Goal: Book appointment/travel/reservation

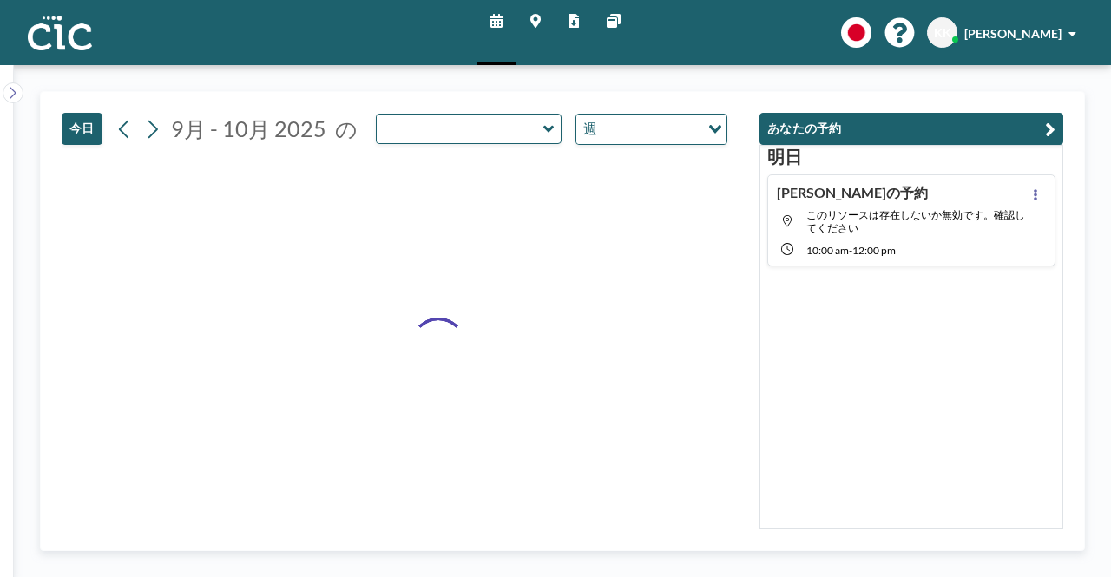
type input "Saba"
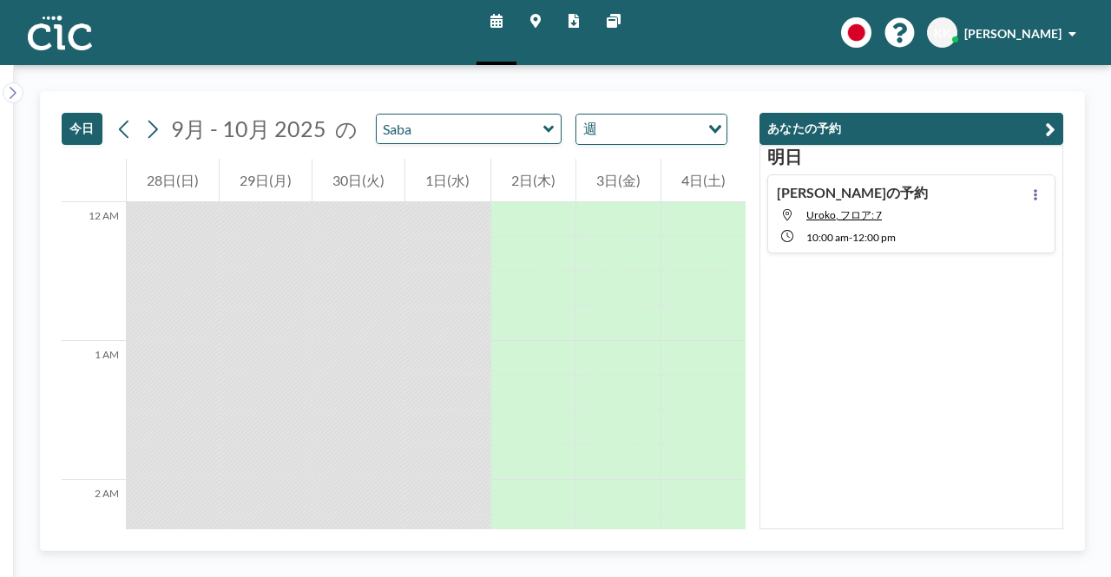
drag, startPoint x: 476, startPoint y: 145, endPoint x: 507, endPoint y: 135, distance: 32.9
click at [486, 141] on div "[DATE] 9月 - 10月 [DATE] 10月 [DATE] 日 月 火 [PERSON_NAME] 金 土 28 29 30 1 2 3 4 5 6 …" at bounding box center [404, 125] width 684 height 67
click at [509, 131] on input "text" at bounding box center [460, 129] width 167 height 29
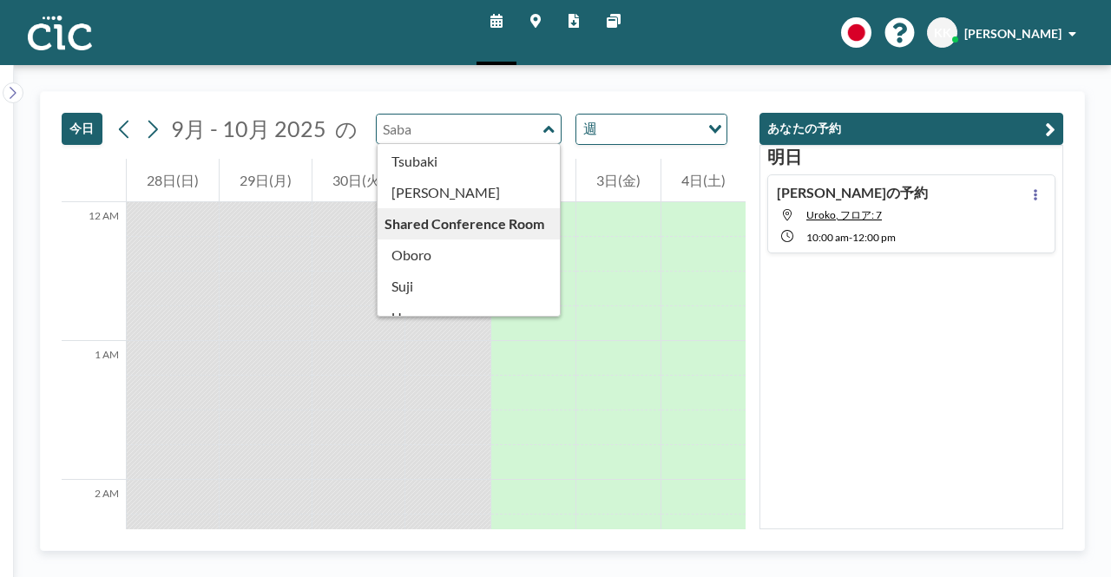
scroll to position [961, 0]
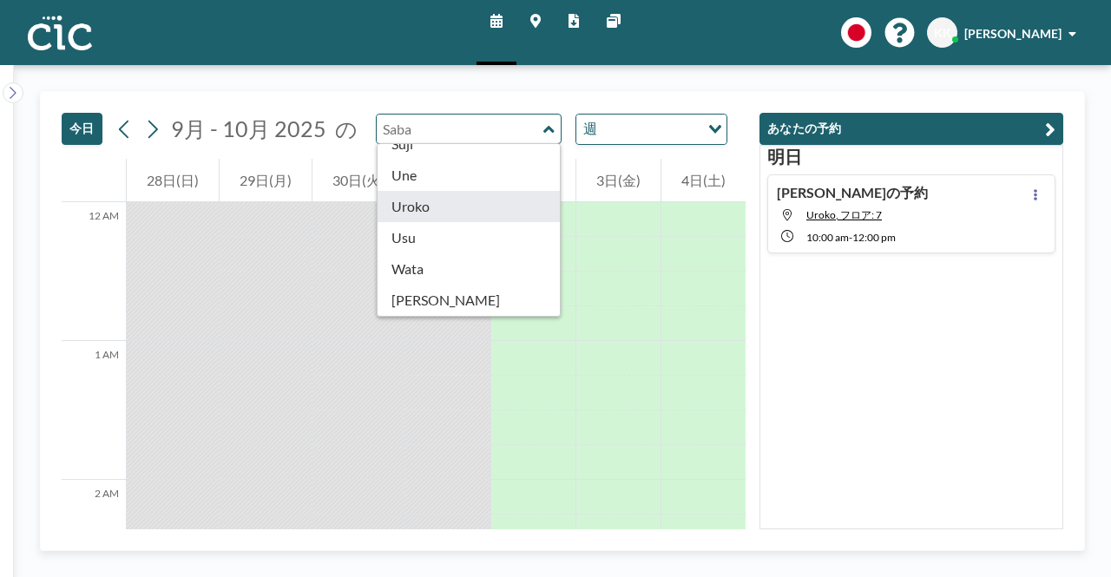
type input "Uroko"
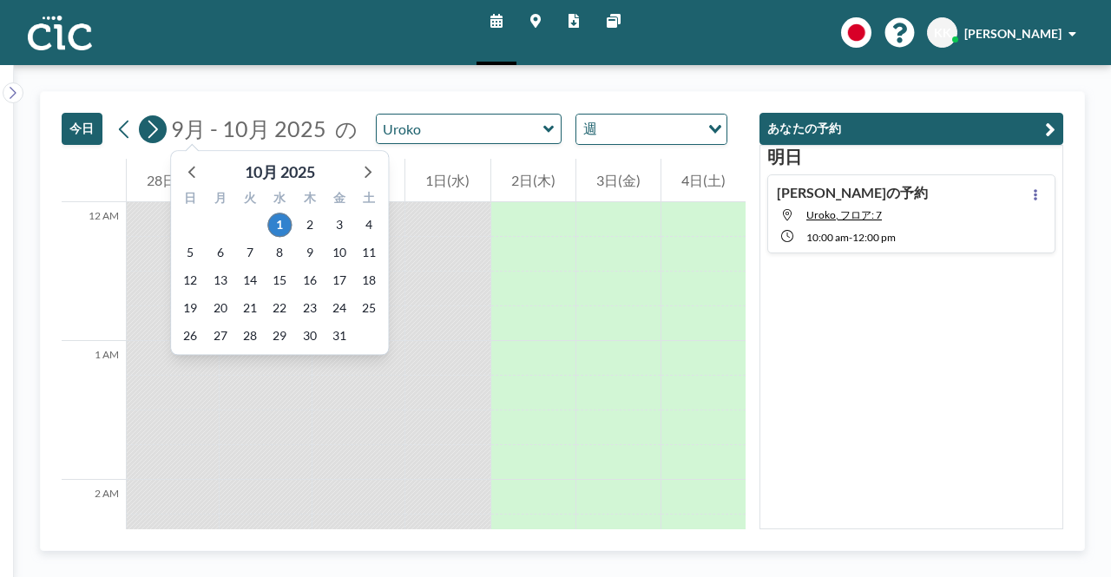
click at [156, 131] on icon at bounding box center [152, 129] width 16 height 26
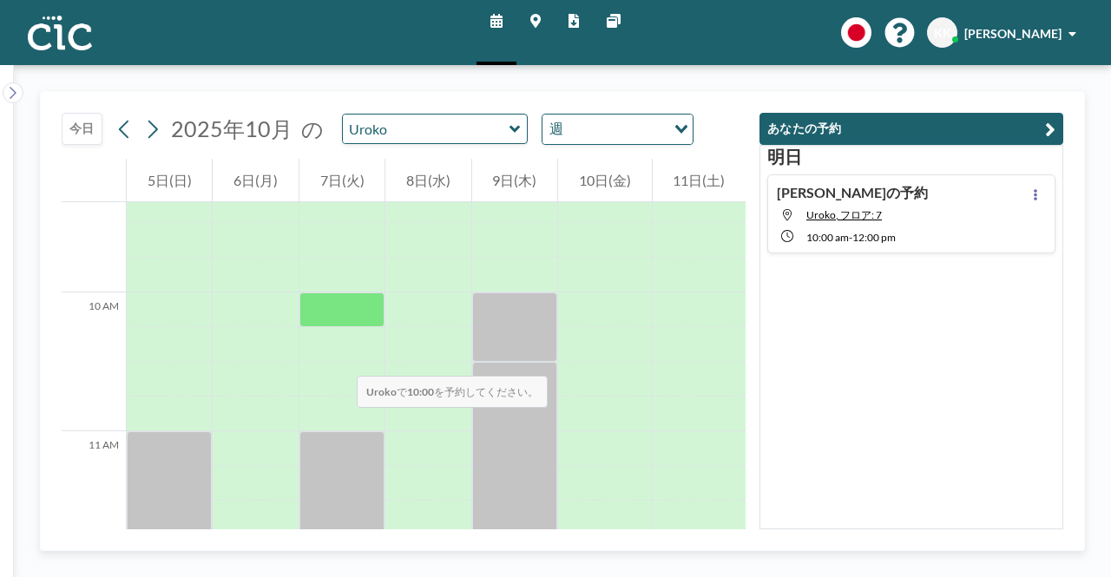
scroll to position [1302, 0]
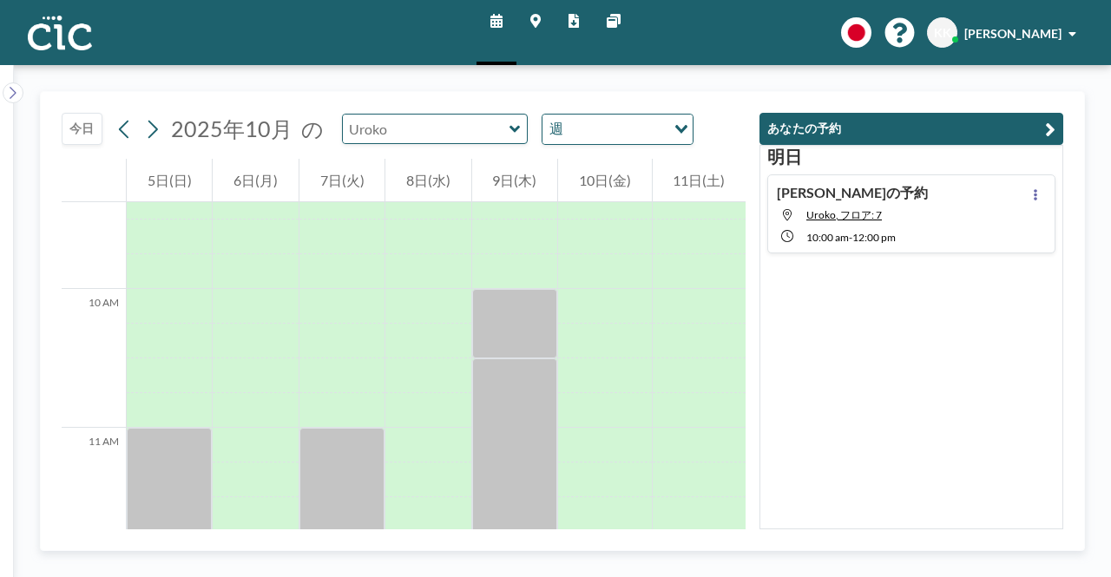
click at [495, 130] on input "text" at bounding box center [426, 129] width 167 height 29
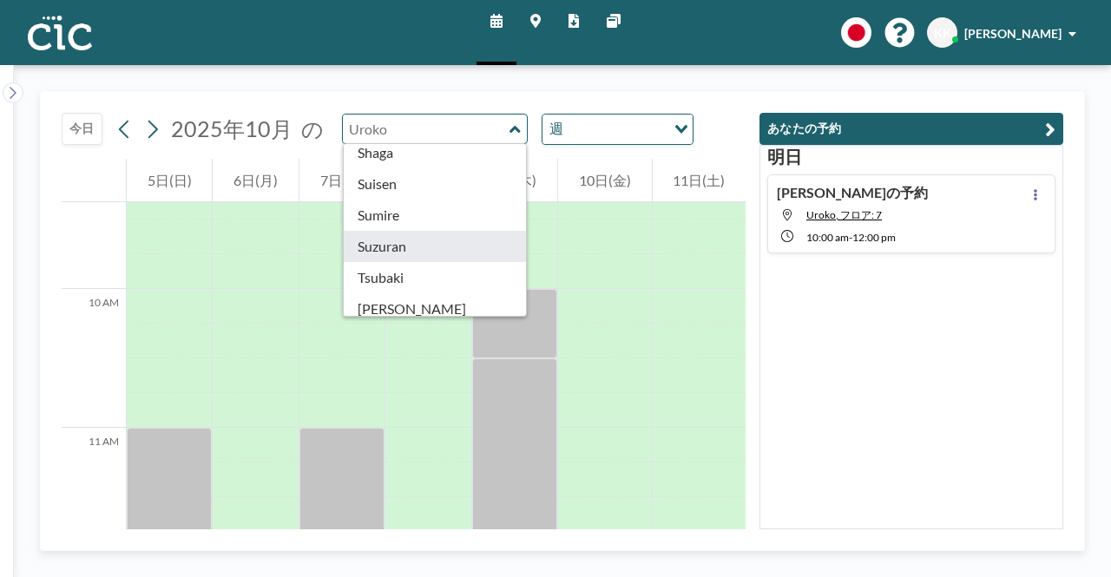
scroll to position [961, 0]
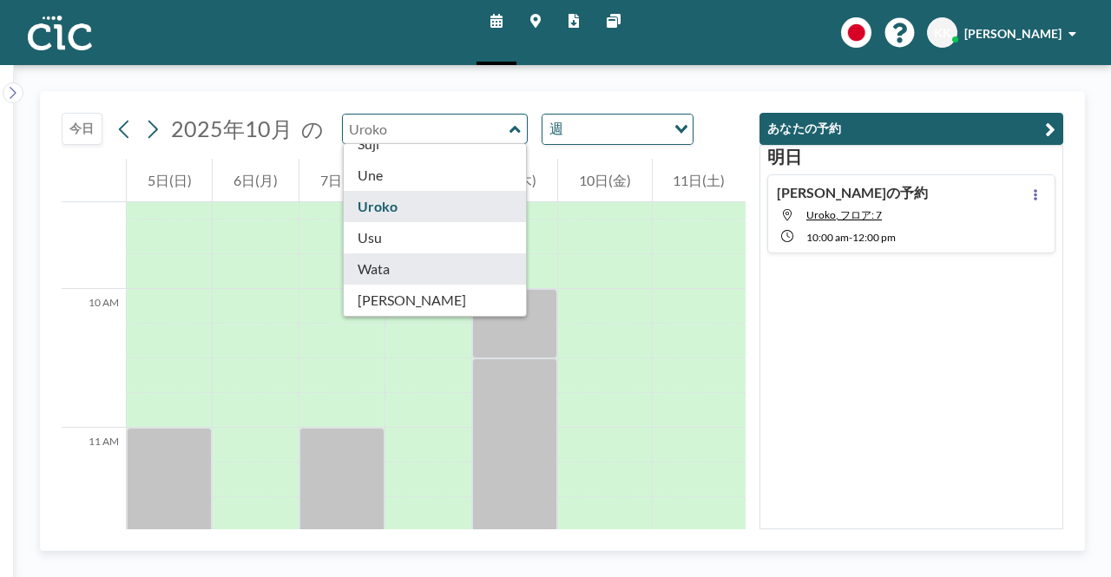
type input "Wata"
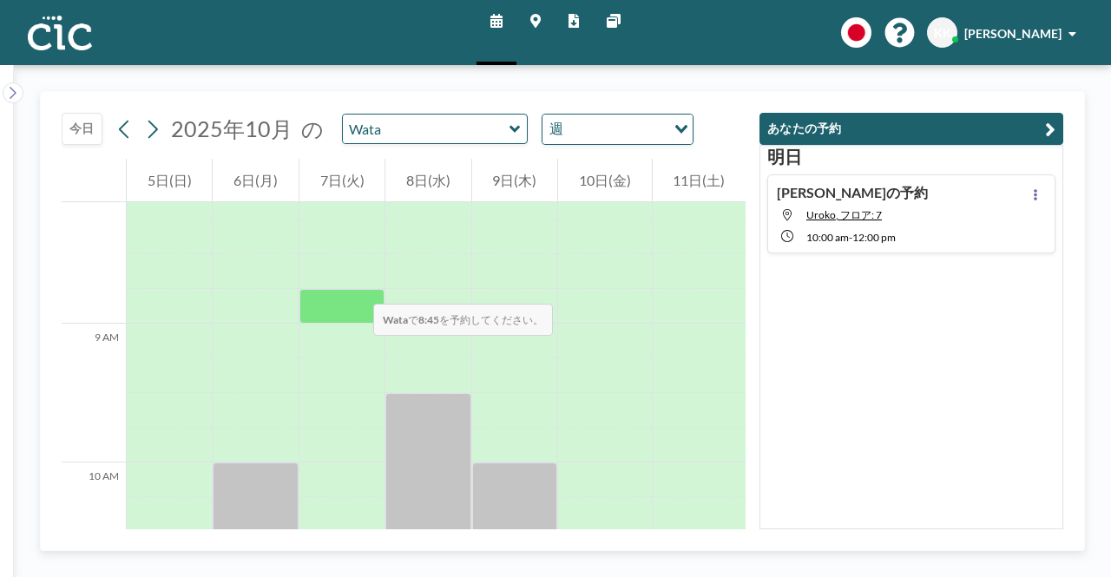
scroll to position [1475, 0]
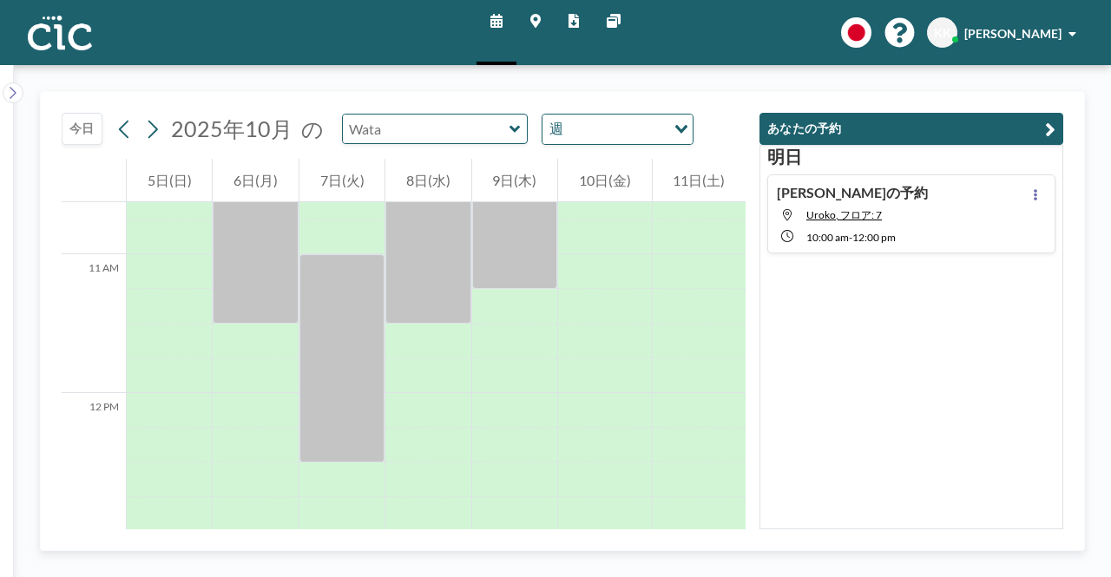
click at [467, 129] on input "text" at bounding box center [426, 129] width 167 height 29
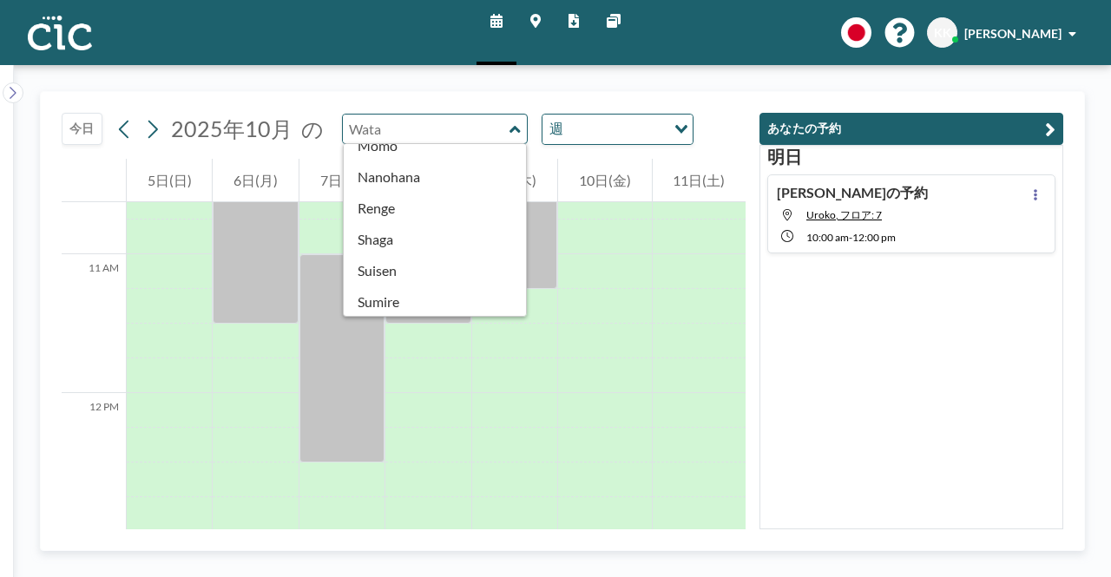
scroll to position [955, 0]
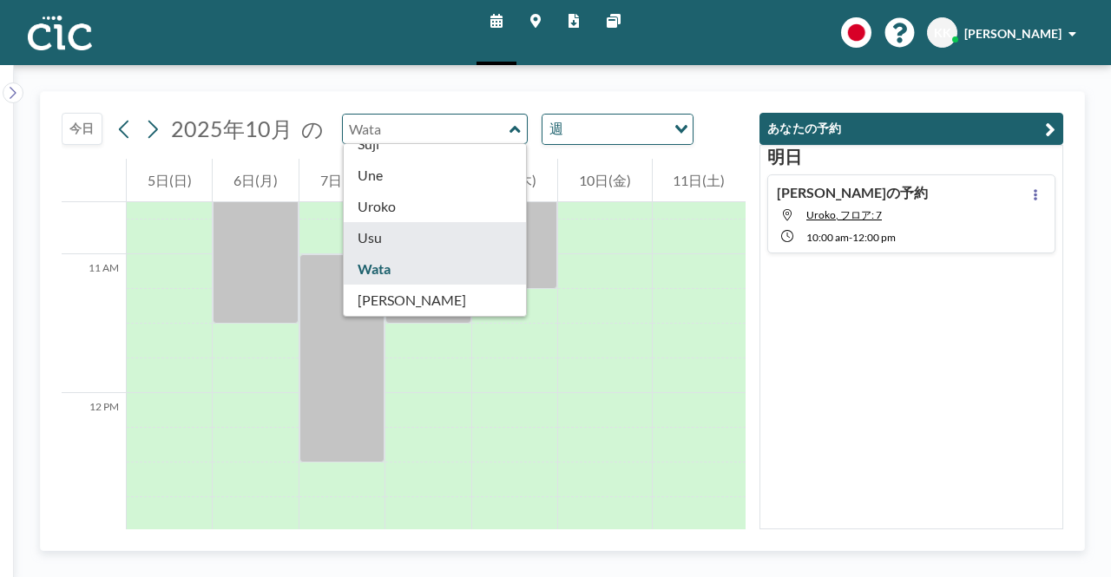
type input "Usu"
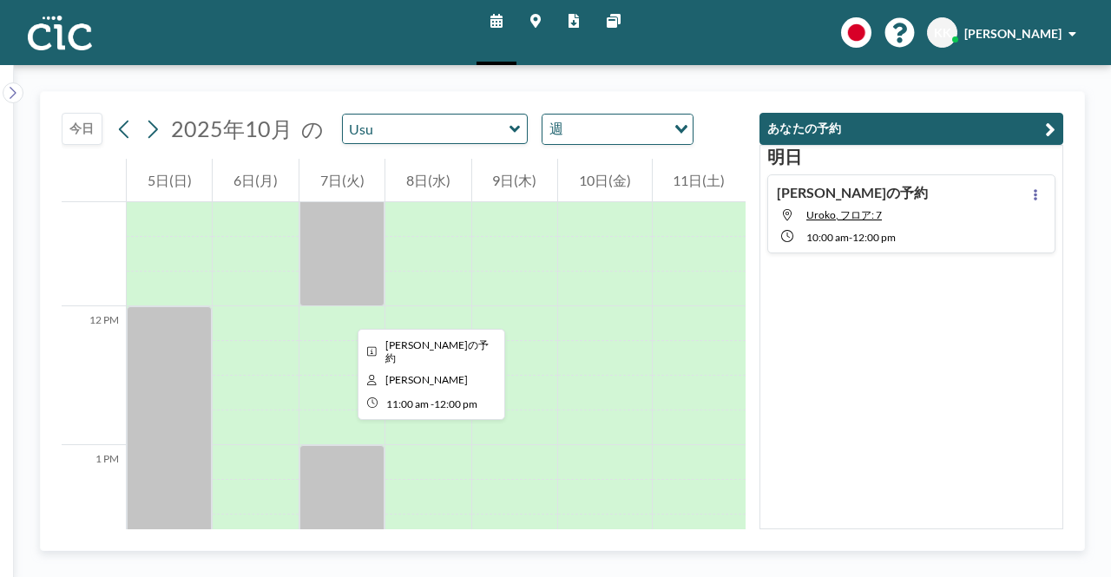
scroll to position [1389, 0]
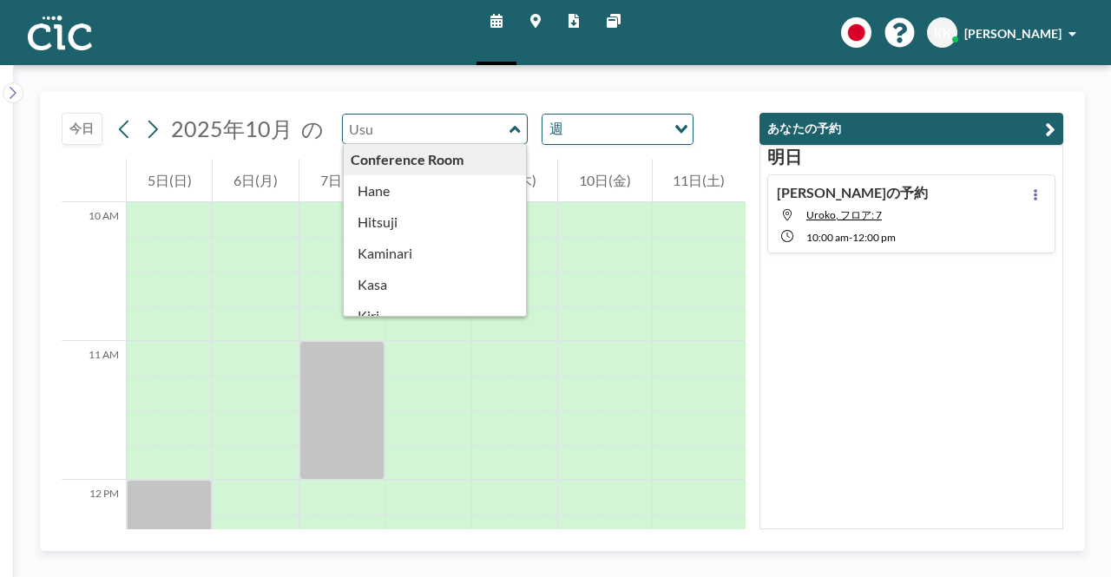
click at [471, 128] on input "text" at bounding box center [426, 129] width 167 height 29
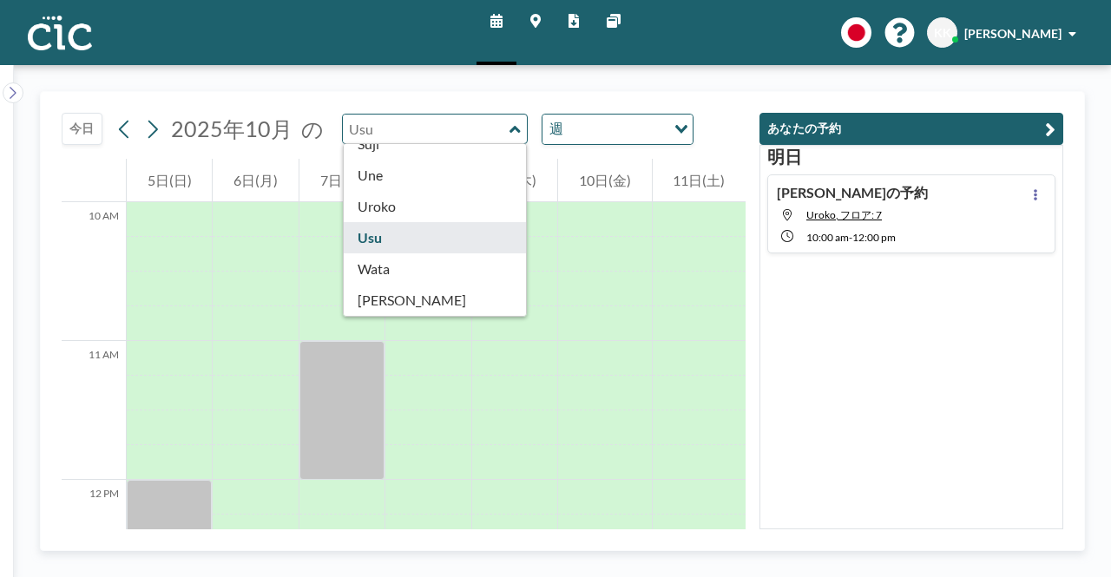
scroll to position [961, 0]
type input "[PERSON_NAME]"
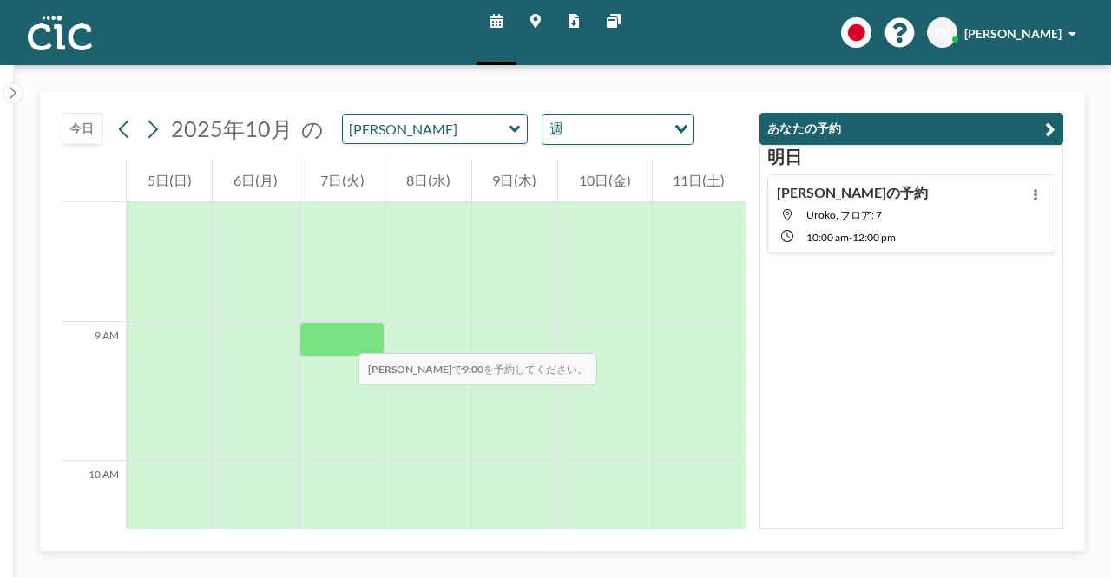
scroll to position [1128, 0]
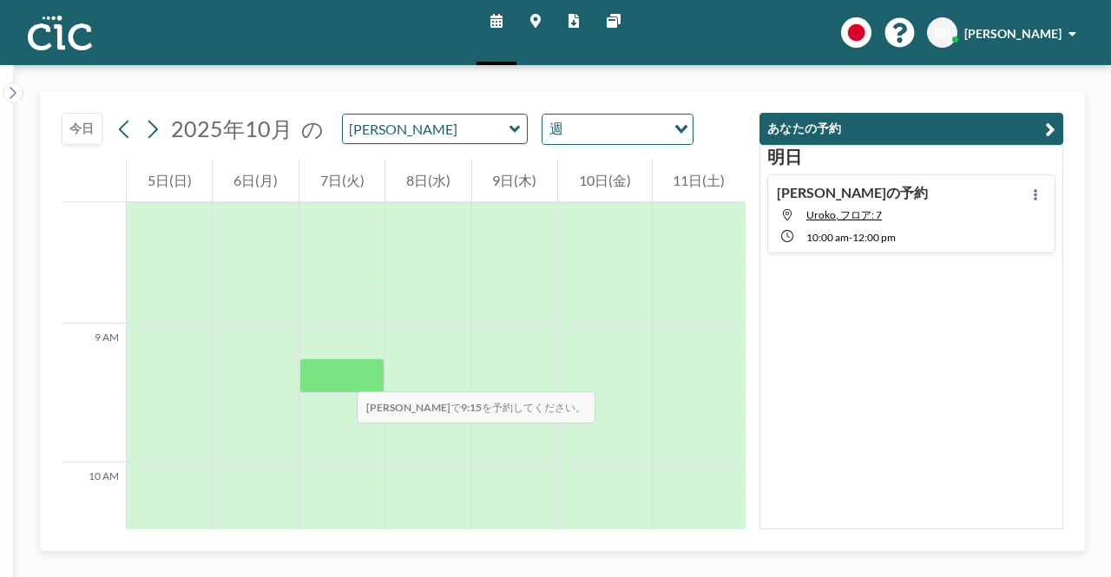
click at [339, 374] on div at bounding box center [341, 375] width 85 height 35
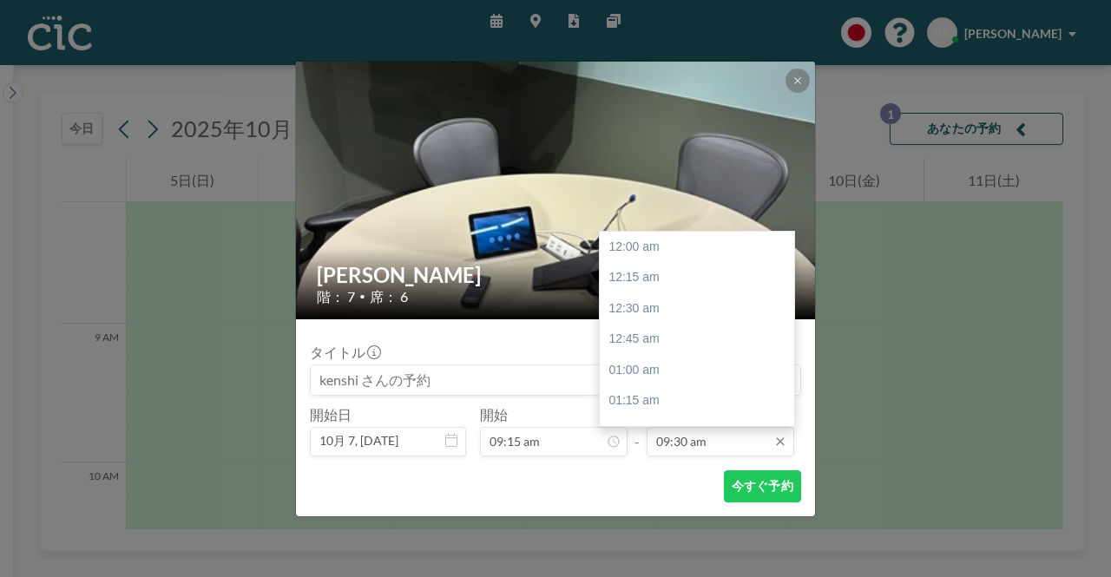
scroll to position [1174, 0]
click at [720, 443] on input "09:30 am" at bounding box center [721, 442] width 148 height 30
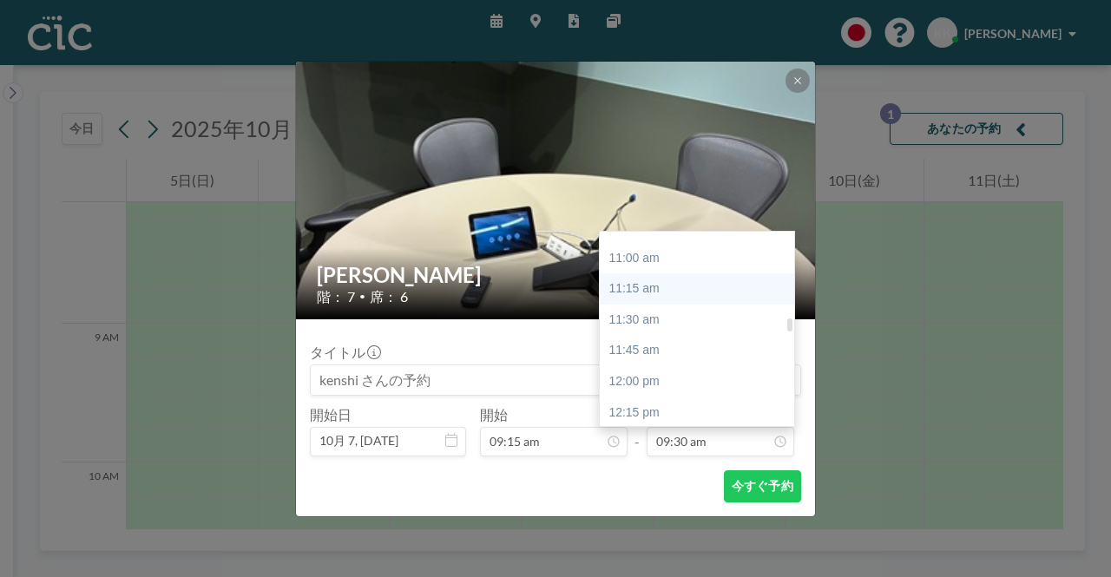
click at [632, 287] on div "11:15 am" at bounding box center [701, 288] width 203 height 31
type input "11:15 am"
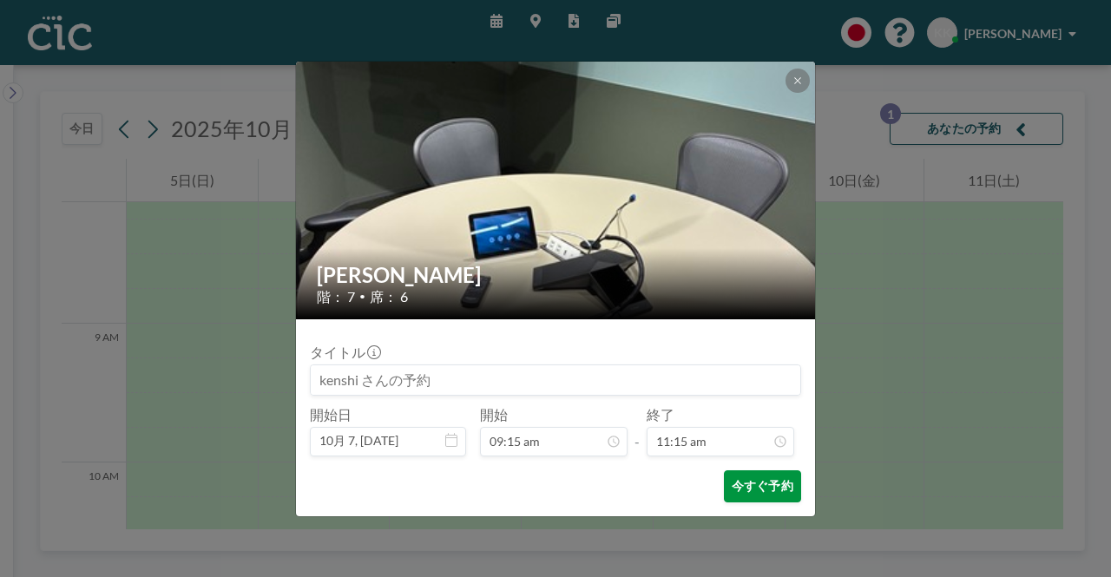
scroll to position [1390, 0]
click at [769, 491] on button "今すぐ予約" at bounding box center [762, 486] width 77 height 32
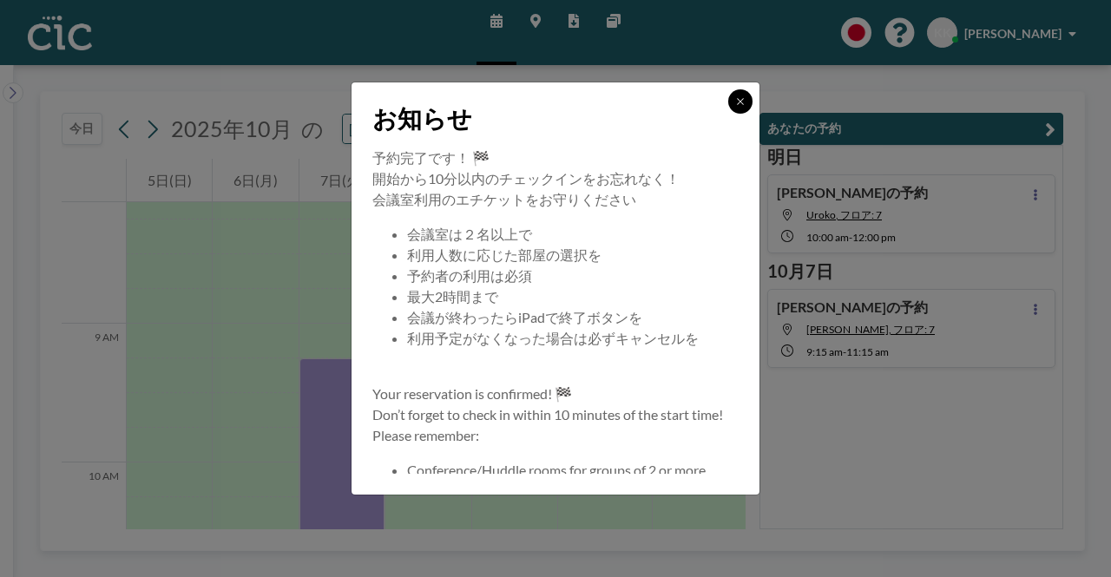
click at [743, 102] on icon at bounding box center [740, 101] width 10 height 10
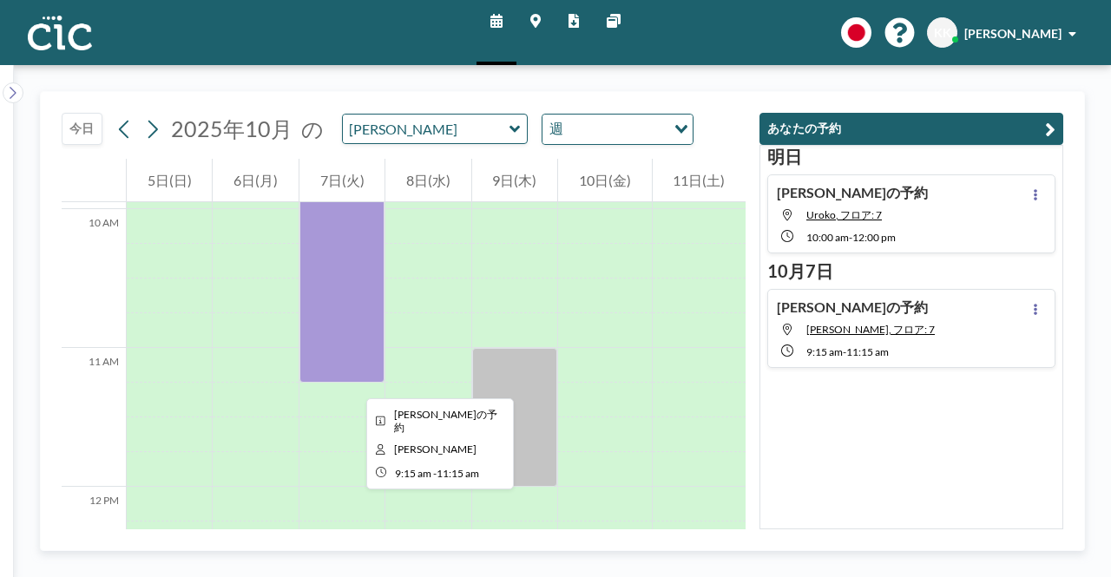
scroll to position [1475, 0]
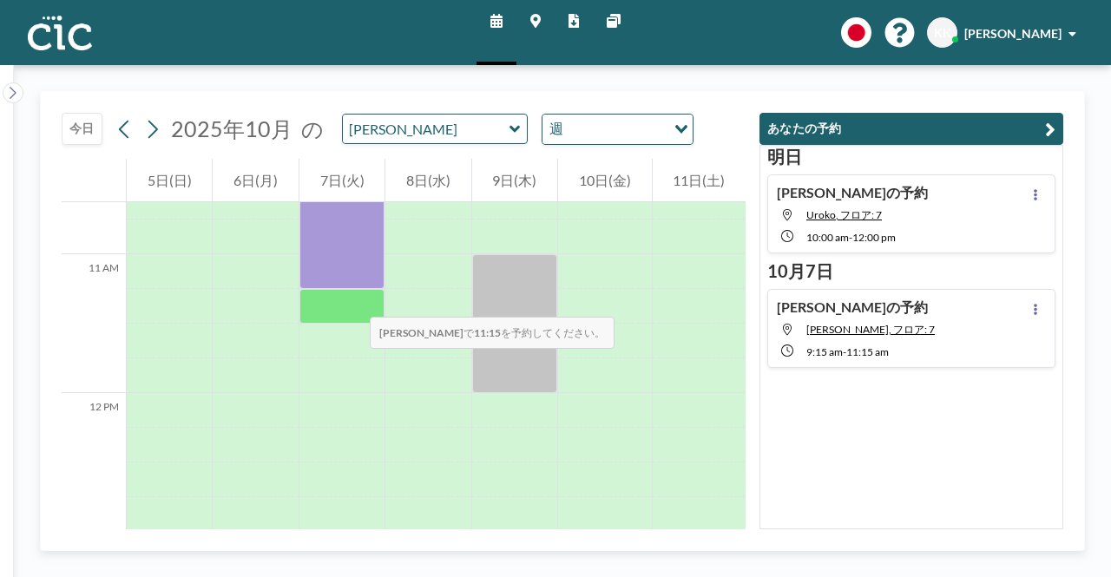
click at [352, 299] on div at bounding box center [341, 306] width 85 height 35
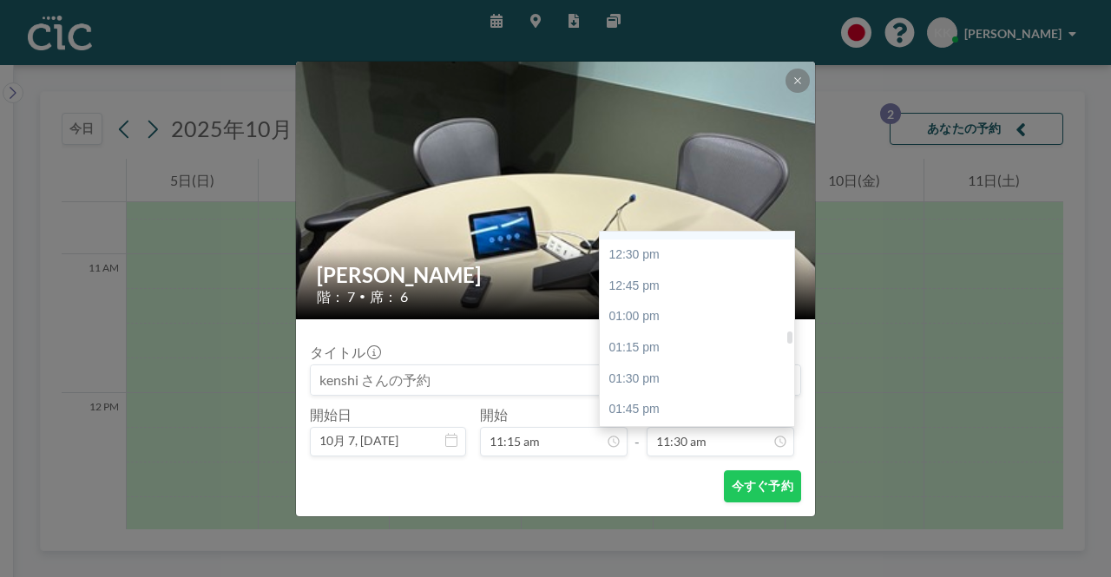
scroll to position [1594, 0]
click at [637, 296] on div "01:15 pm" at bounding box center [701, 289] width 203 height 31
type input "01:15 pm"
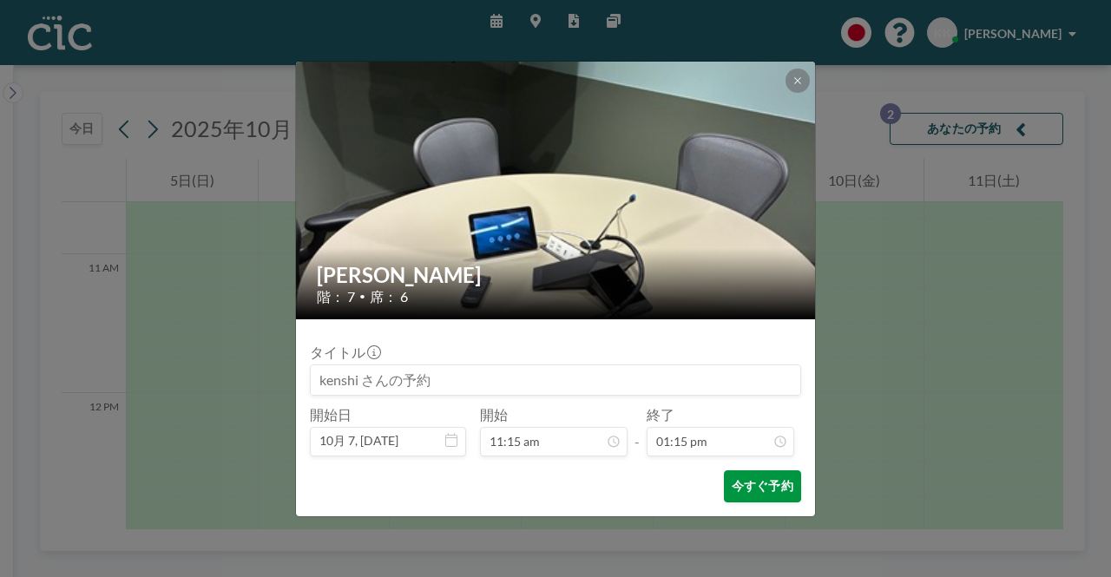
scroll to position [1637, 0]
click at [752, 483] on button "今すぐ予約" at bounding box center [762, 486] width 77 height 32
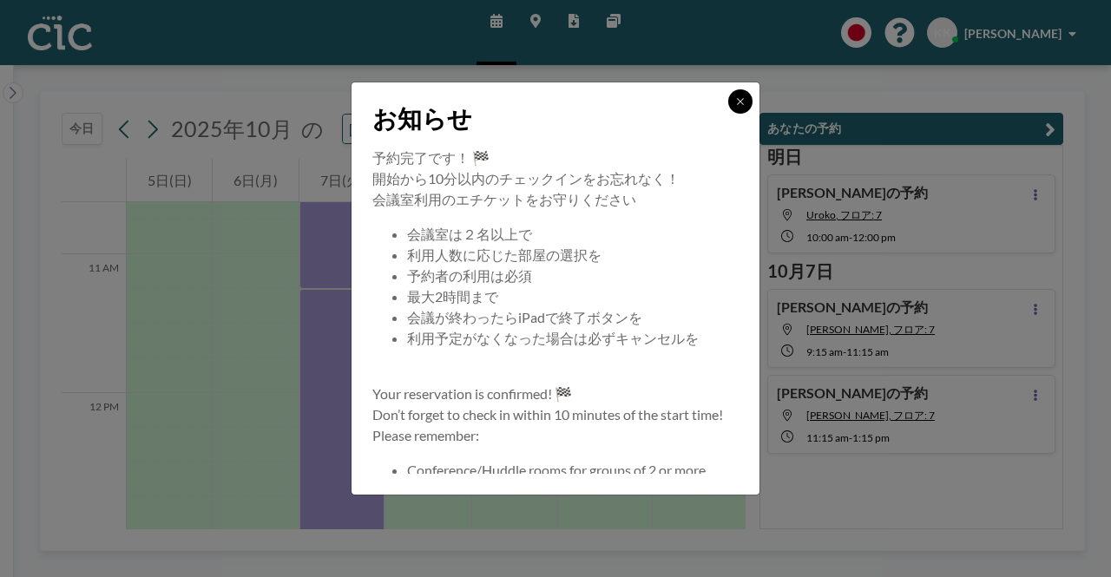
click at [739, 104] on icon at bounding box center [740, 101] width 10 height 10
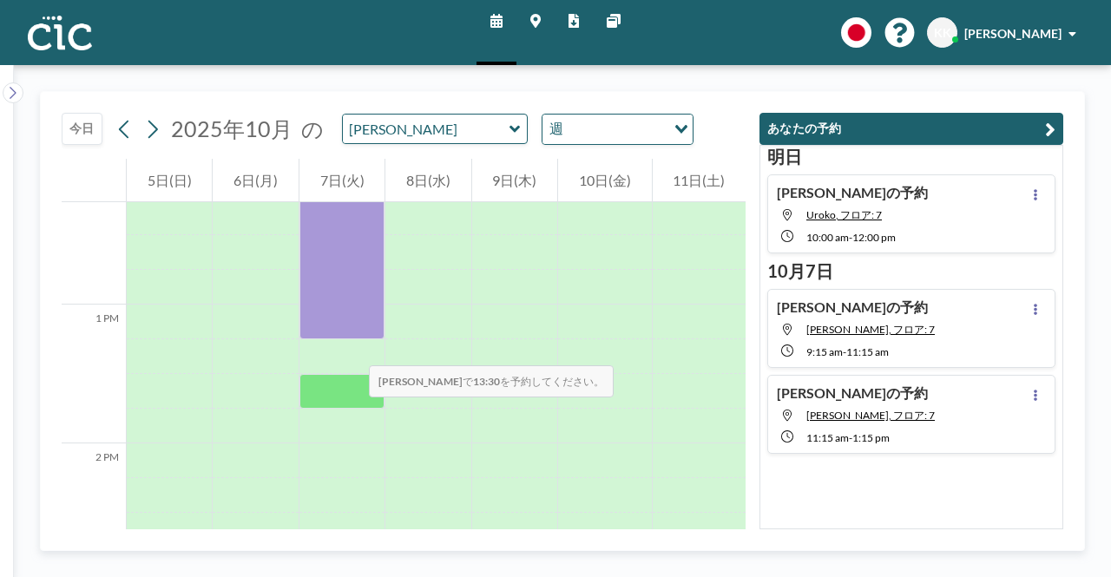
scroll to position [1736, 0]
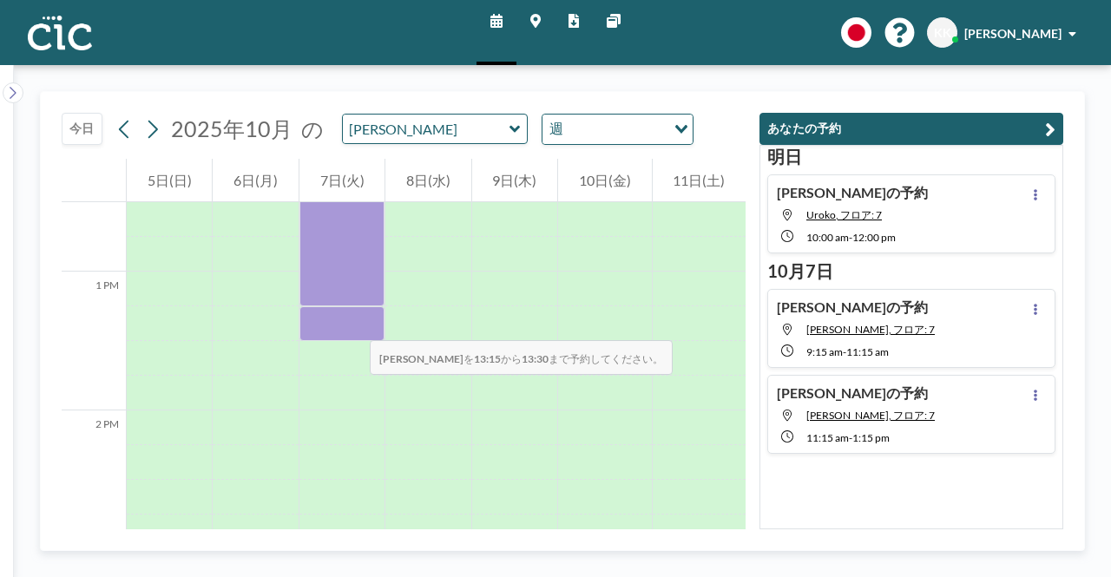
click at [352, 323] on div at bounding box center [341, 323] width 85 height 35
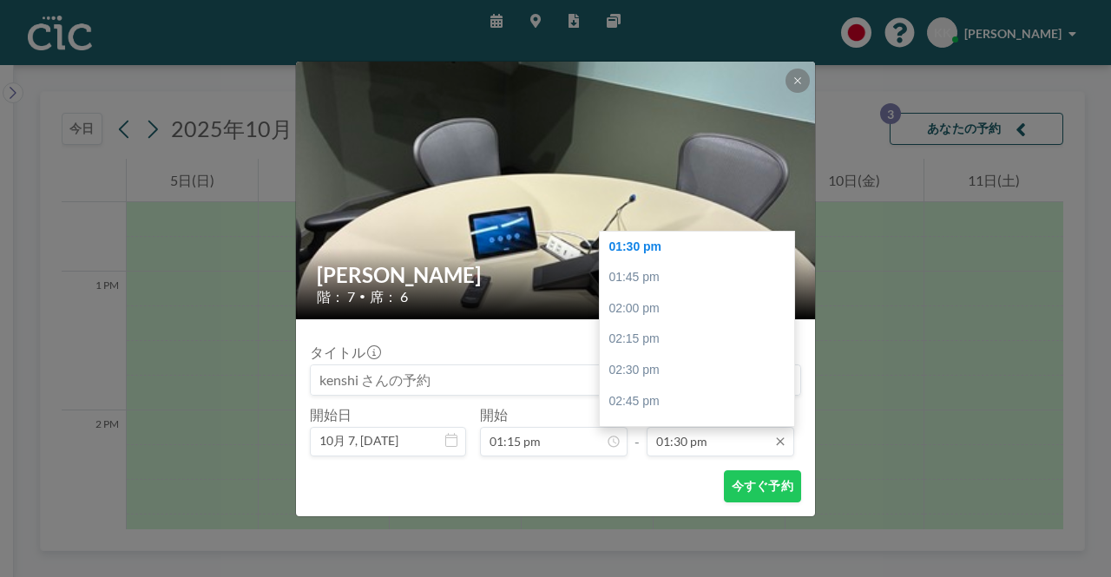
click at [706, 440] on input "01:30 pm" at bounding box center [721, 442] width 148 height 30
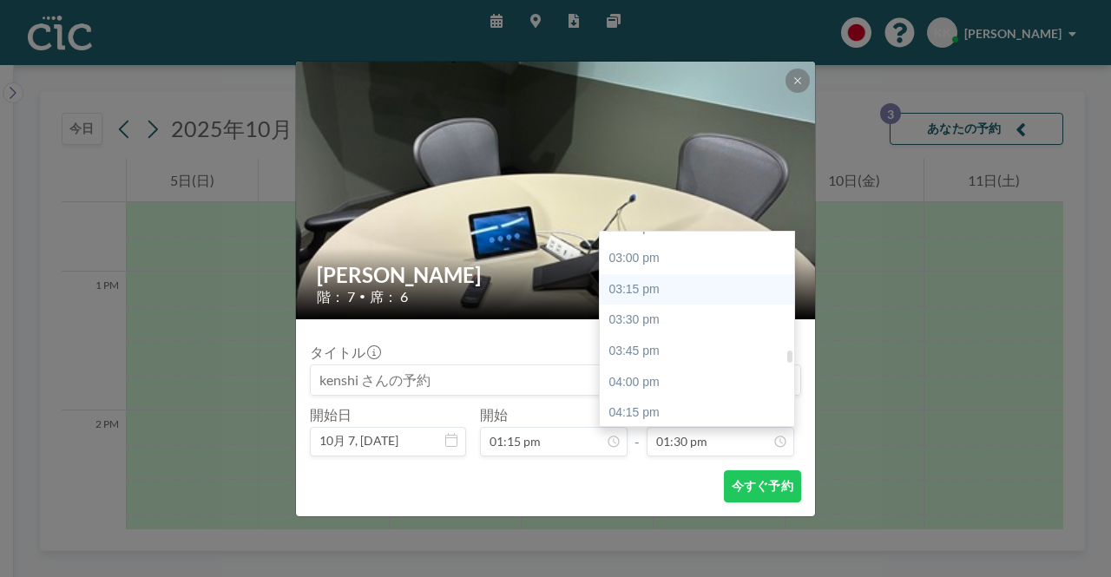
click at [634, 290] on div "03:15 pm" at bounding box center [701, 289] width 203 height 31
type input "03:15 pm"
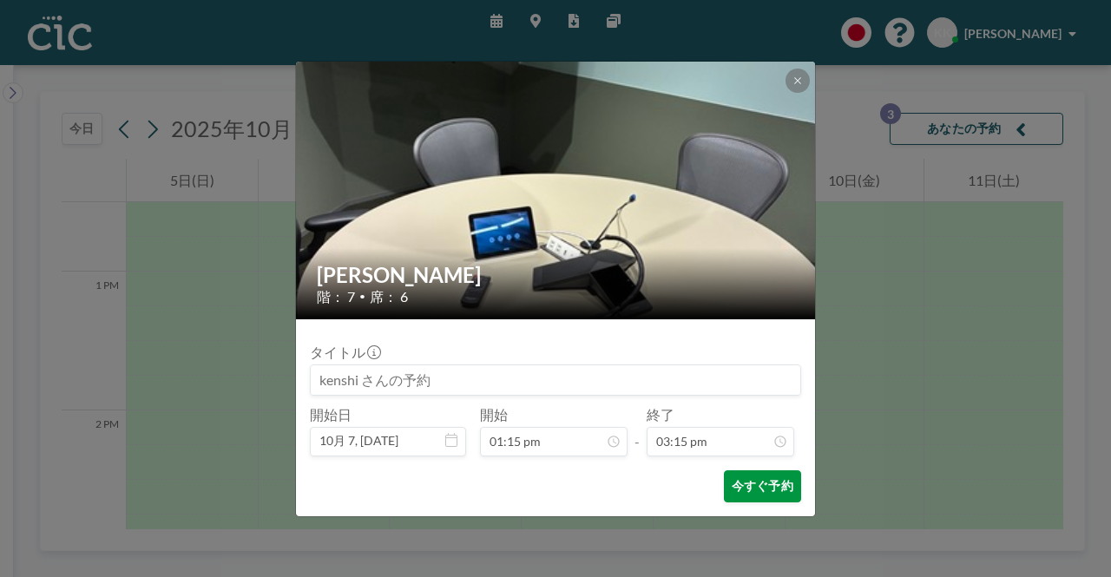
scroll to position [1884, 0]
click at [774, 487] on button "今すぐ予約" at bounding box center [762, 486] width 77 height 32
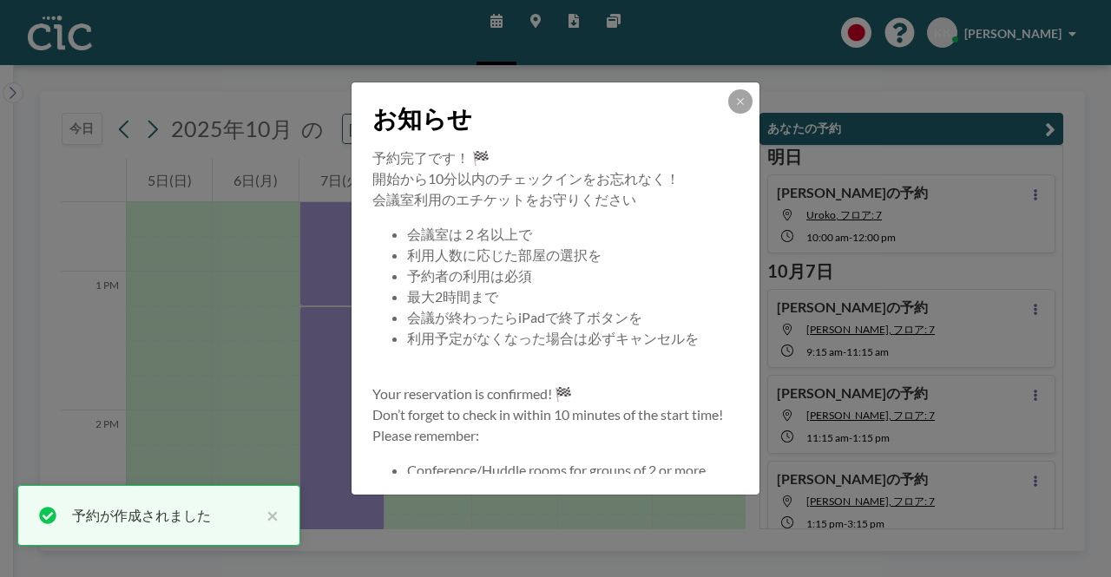
scroll to position [13, 0]
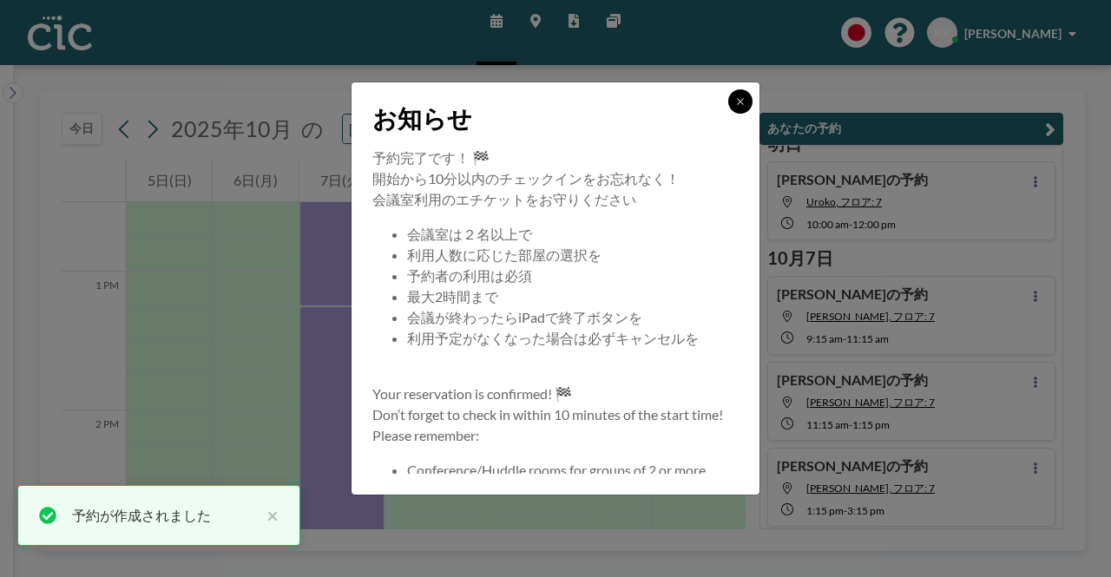
click at [746, 102] on button at bounding box center [740, 101] width 24 height 24
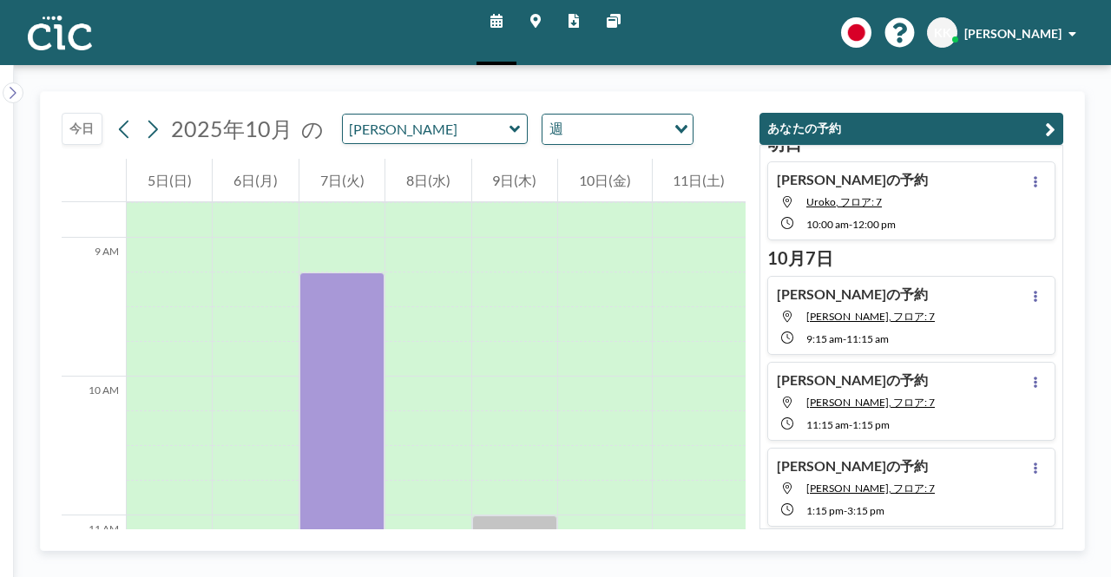
scroll to position [1215, 0]
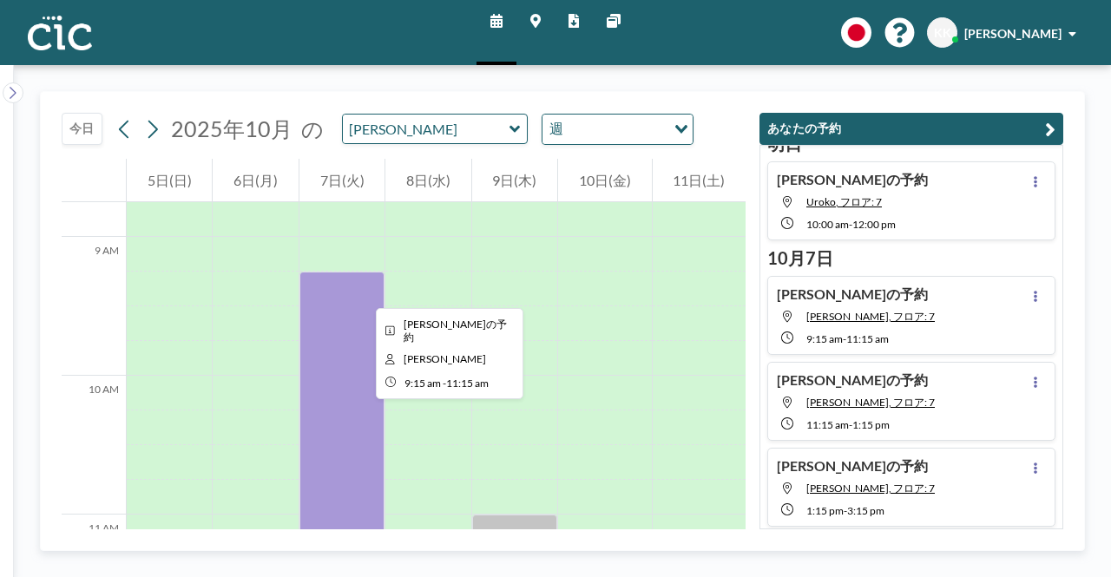
click at [362, 292] on div at bounding box center [341, 411] width 85 height 278
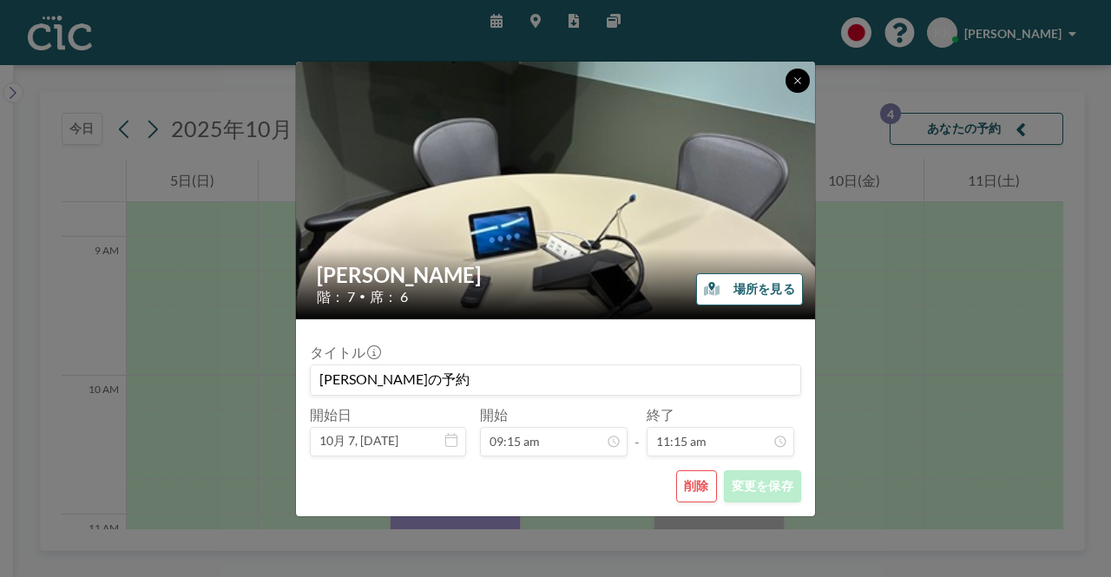
click at [791, 79] on button at bounding box center [797, 81] width 24 height 24
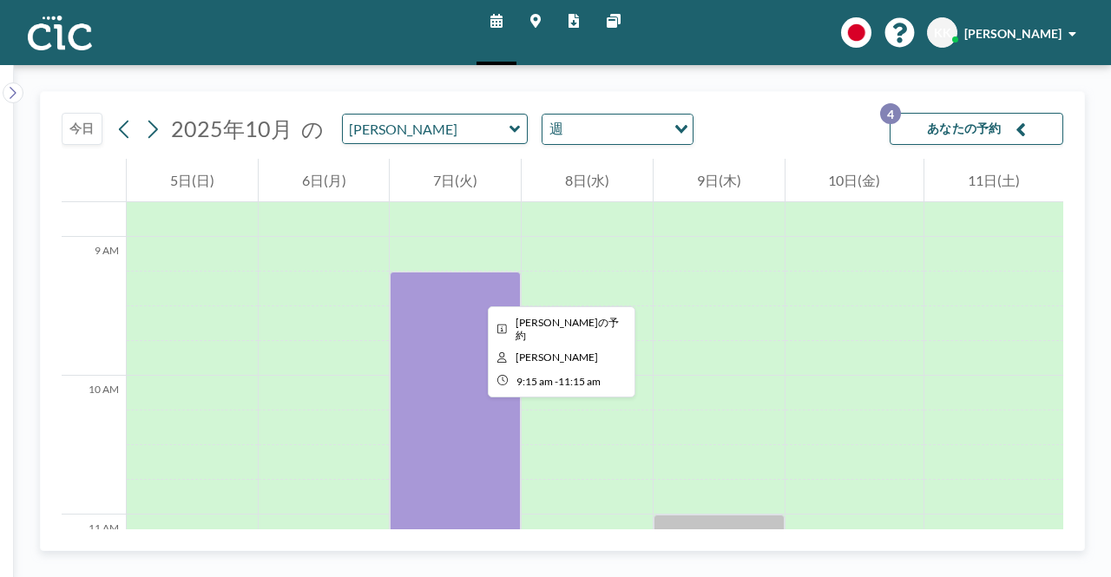
click at [474, 291] on div at bounding box center [455, 411] width 131 height 278
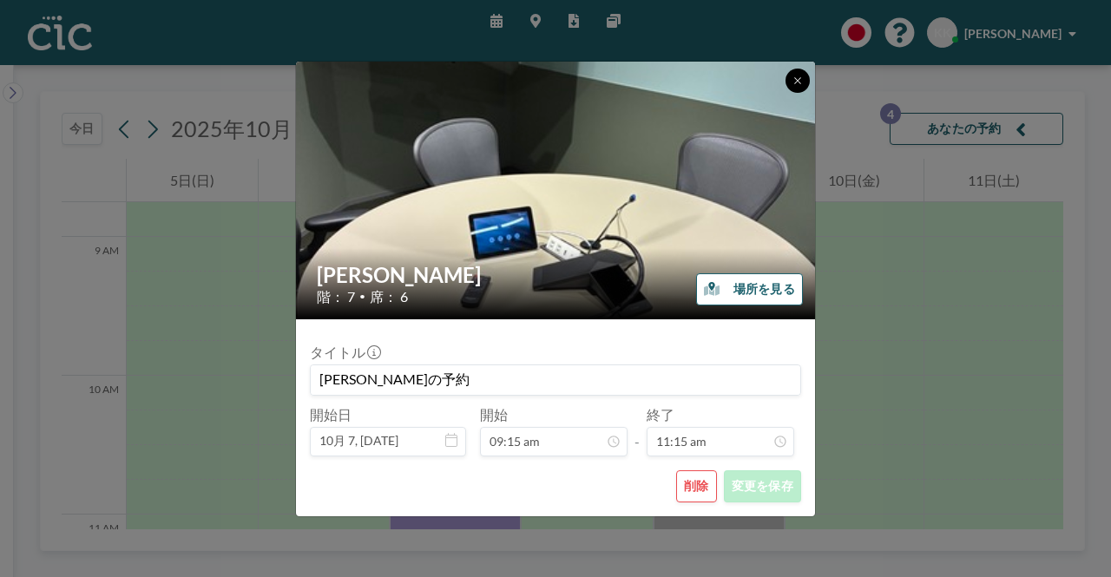
click at [800, 77] on icon at bounding box center [797, 81] width 10 height 10
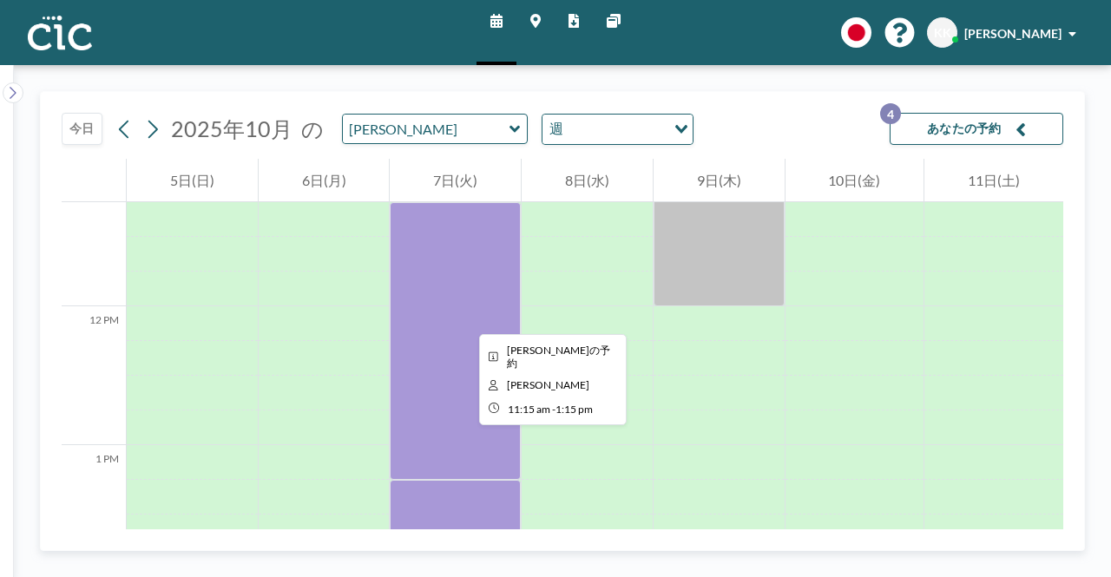
scroll to position [1823, 0]
